Goal: Task Accomplishment & Management: Use online tool/utility

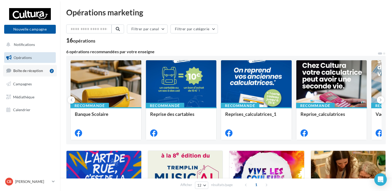
click at [31, 72] on span "Boîte de réception" at bounding box center [28, 70] width 30 height 4
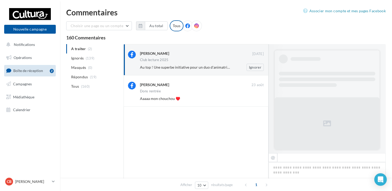
scroll to position [158, 0]
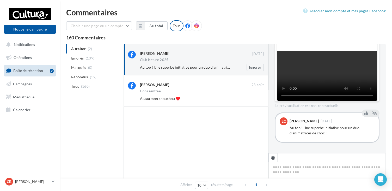
click at [186, 71] on div "Au top ! Une superbe initiative pour un duo d'animatrices de choc ! Ignorer" at bounding box center [204, 67] width 128 height 7
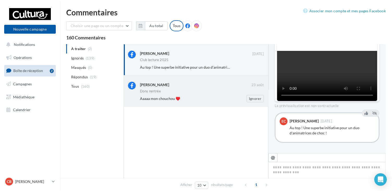
click at [168, 84] on div "Lydie Gabriel Camille Chignier" at bounding box center [154, 84] width 29 height 5
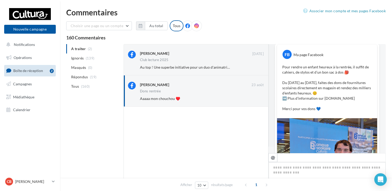
scroll to position [0, 0]
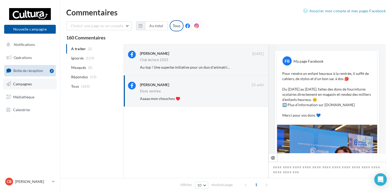
click at [20, 85] on span "Campagnes" at bounding box center [22, 84] width 19 height 4
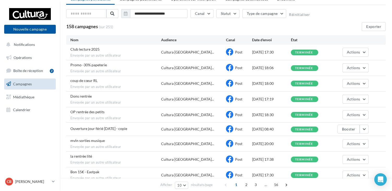
scroll to position [15, 0]
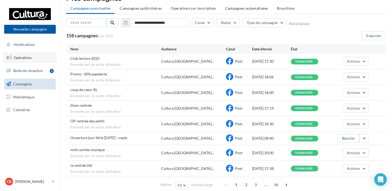
click at [19, 58] on span "Opérations" at bounding box center [23, 57] width 18 height 4
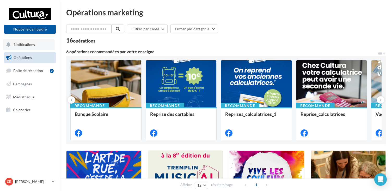
click at [17, 45] on span "Notifications" at bounding box center [24, 44] width 21 height 4
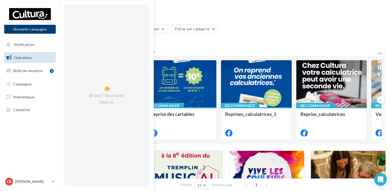
click at [21, 33] on button "Nouvelle campagne" at bounding box center [30, 29] width 52 height 9
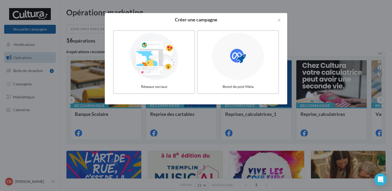
click at [353, 43] on div at bounding box center [196, 95] width 392 height 191
